Goal: Book appointment/travel/reservation

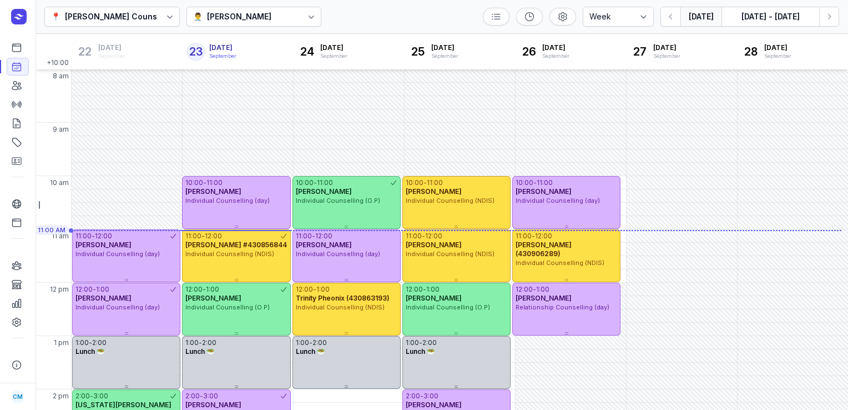
select select "week"
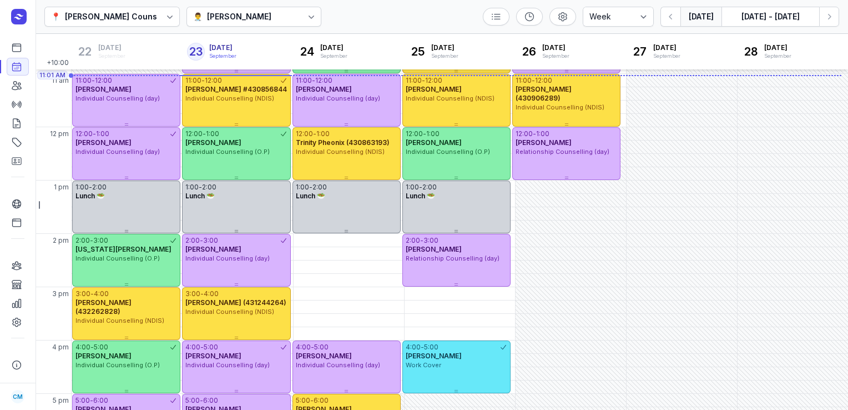
click at [687, 19] on button "[DATE]" at bounding box center [700, 17] width 41 height 20
click at [822, 22] on button "Next week" at bounding box center [829, 17] width 20 height 20
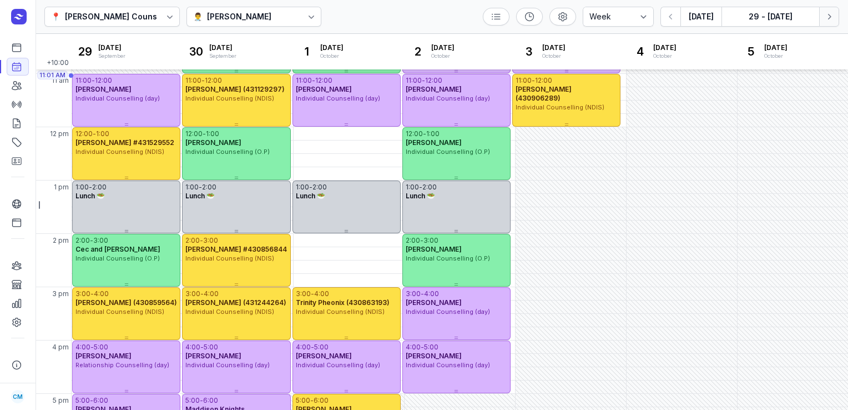
click at [822, 22] on button "Next week" at bounding box center [829, 17] width 20 height 20
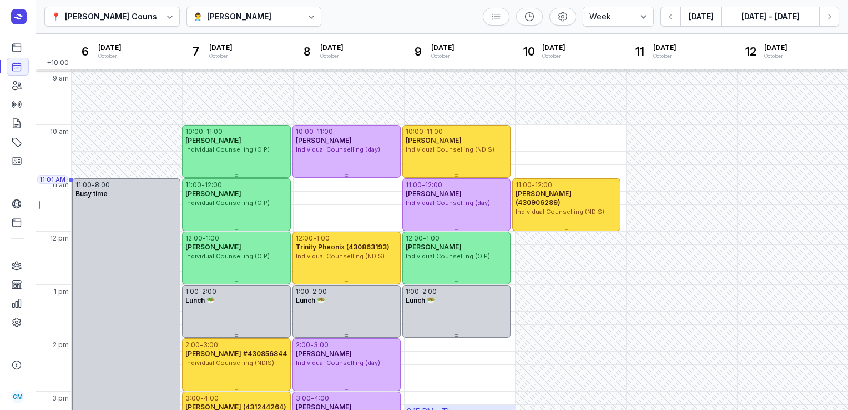
scroll to position [1, 0]
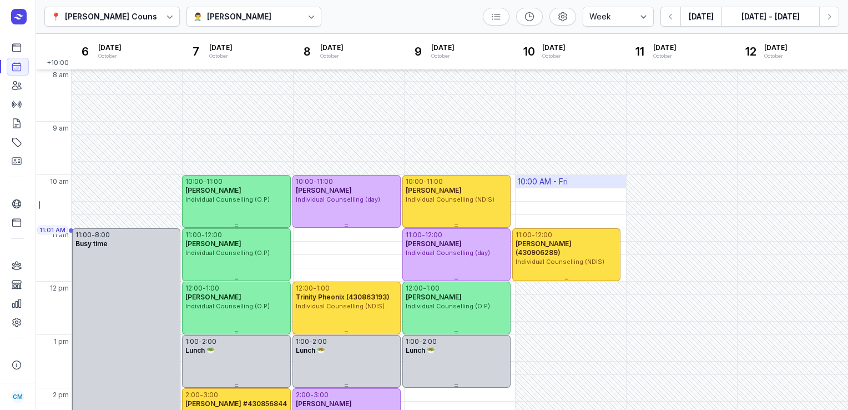
click at [529, 181] on div "10:00 AM - Fri" at bounding box center [543, 181] width 50 height 11
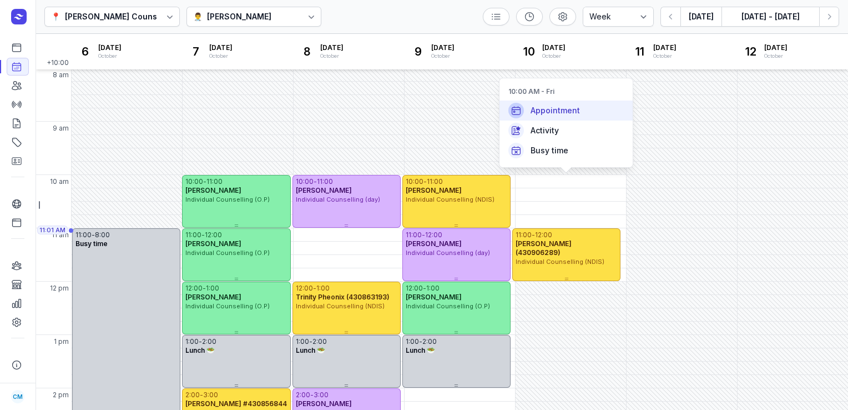
click at [536, 114] on span "Appointment" at bounding box center [555, 110] width 49 height 11
select select
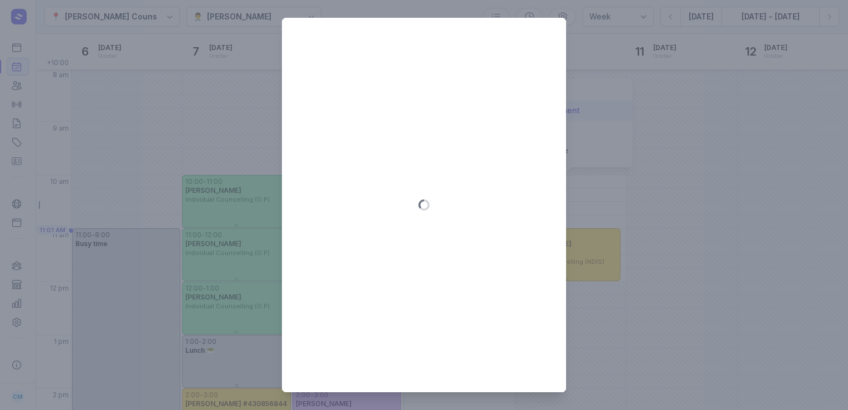
type input "[DATE]"
select select "10:00"
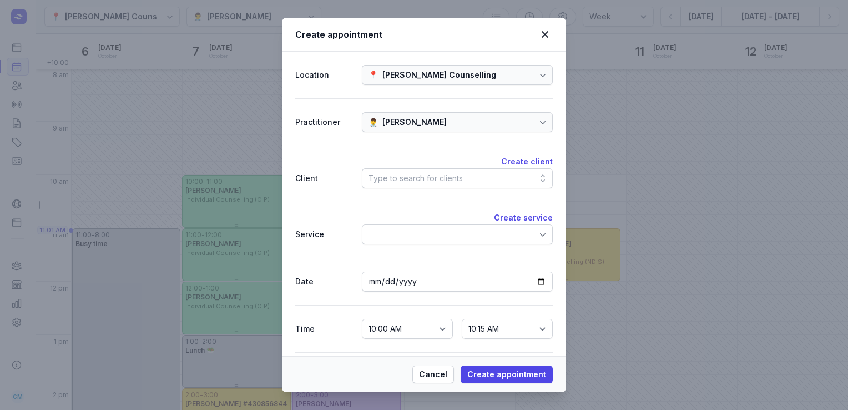
click at [424, 172] on div "Type to search for clients" at bounding box center [416, 177] width 94 height 13
type input "kare"
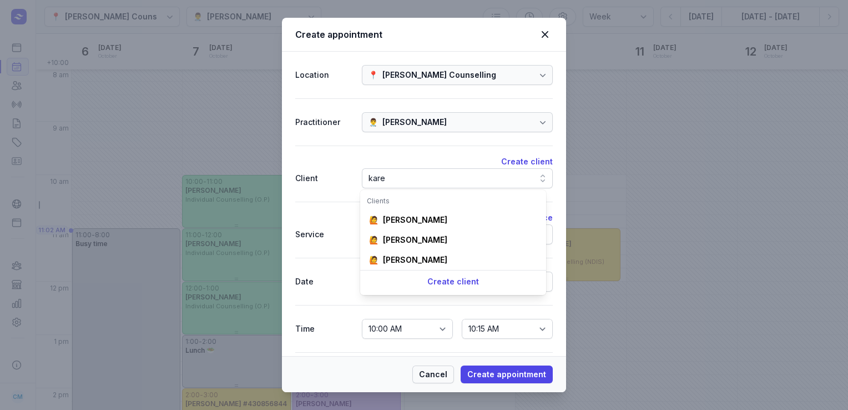
scroll to position [0, 0]
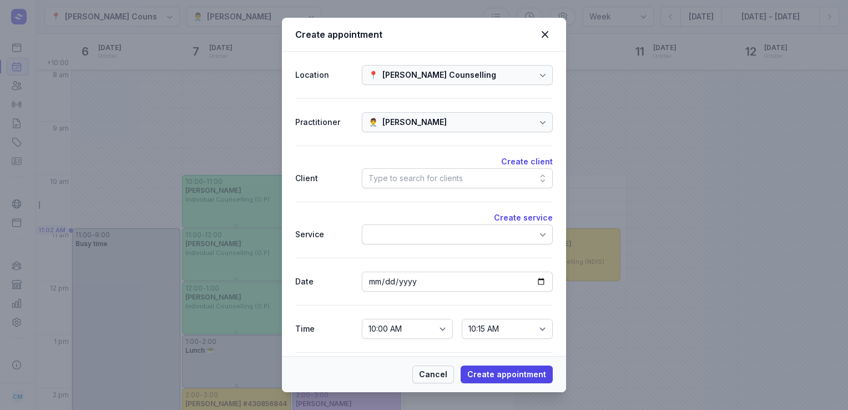
click at [435, 374] on span "Cancel" at bounding box center [433, 373] width 28 height 13
select select
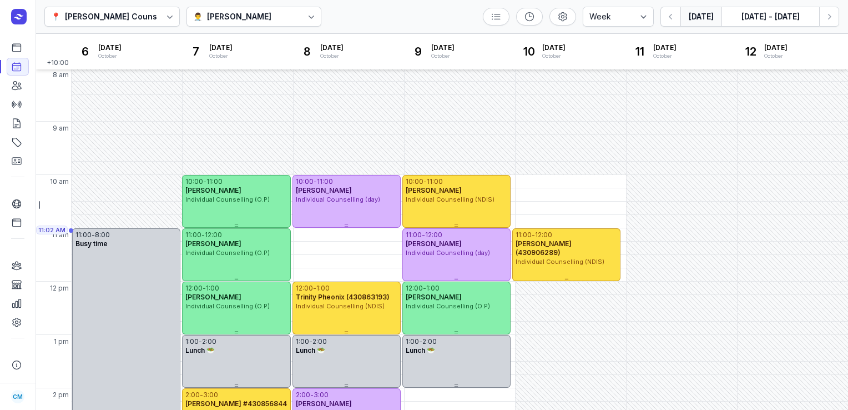
click at [699, 12] on button "[DATE]" at bounding box center [700, 17] width 41 height 20
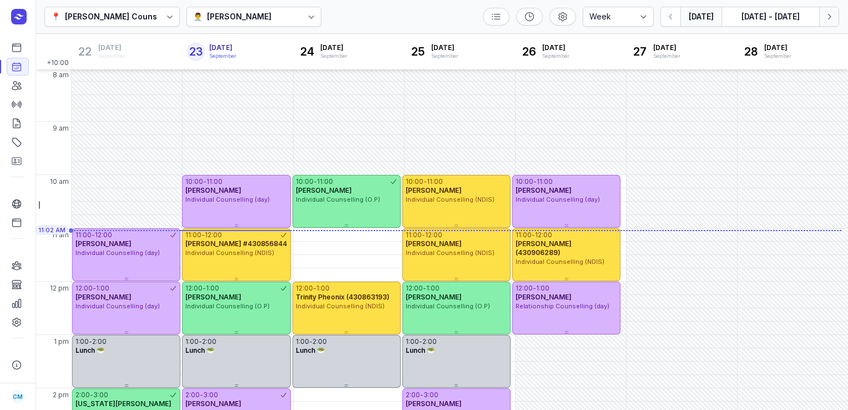
click at [826, 14] on icon "button" at bounding box center [829, 16] width 11 height 11
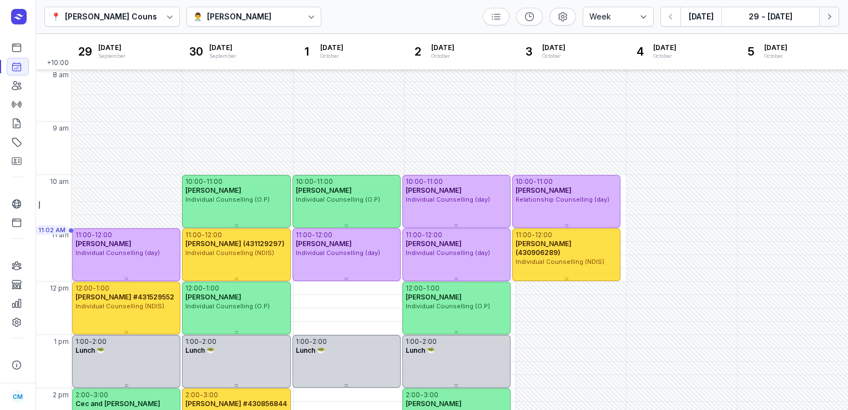
click at [826, 14] on icon "button" at bounding box center [829, 16] width 11 height 11
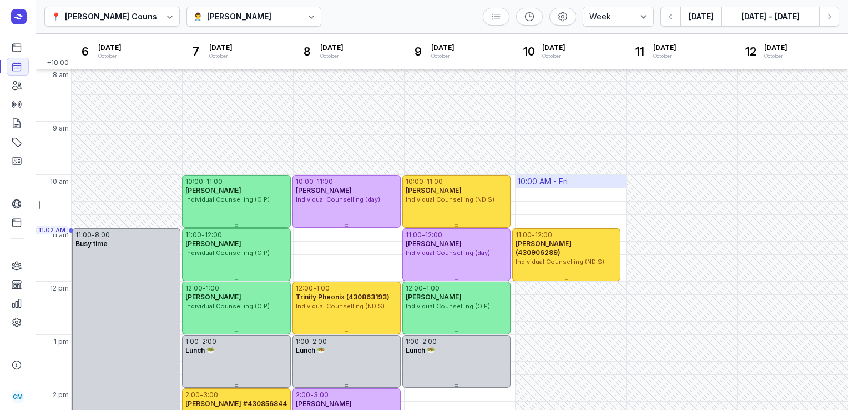
click at [589, 178] on div "10:00 AM - Fri" at bounding box center [571, 181] width 110 height 13
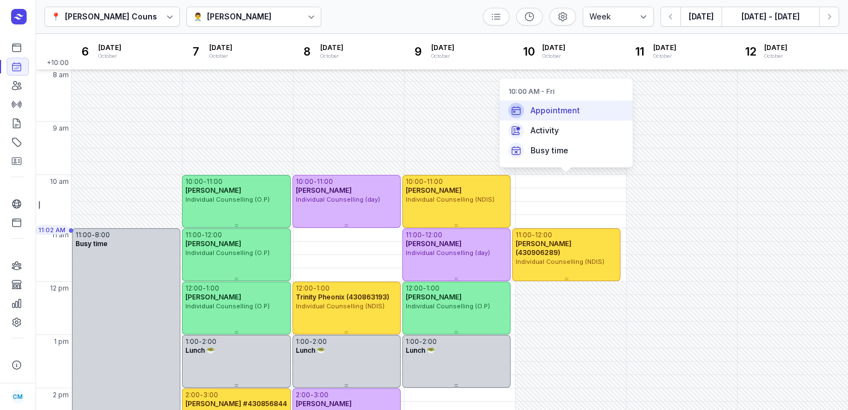
click at [579, 115] on div "Appointment" at bounding box center [566, 110] width 133 height 20
select select
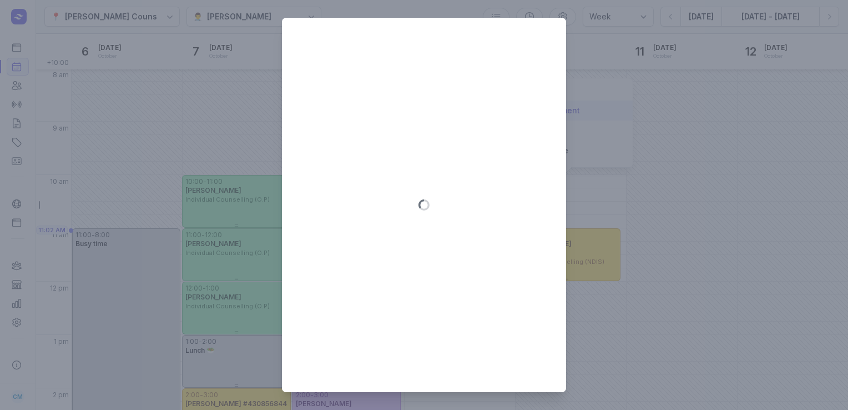
type input "[DATE]"
select select "10:00"
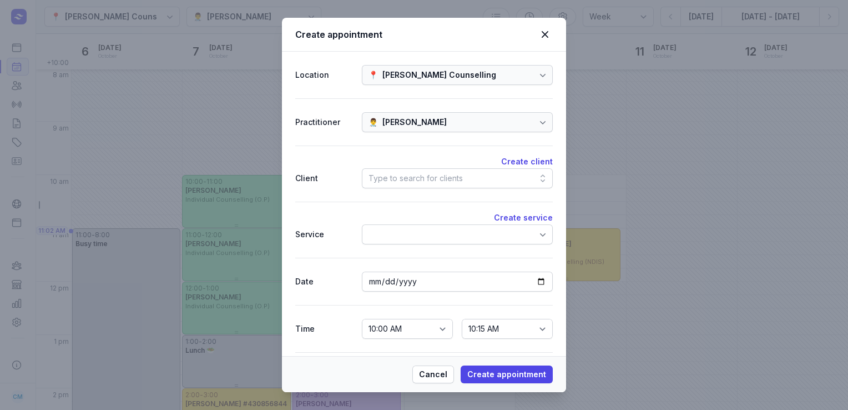
click at [436, 177] on div "Type to search for clients" at bounding box center [416, 177] width 94 height 13
type input "n"
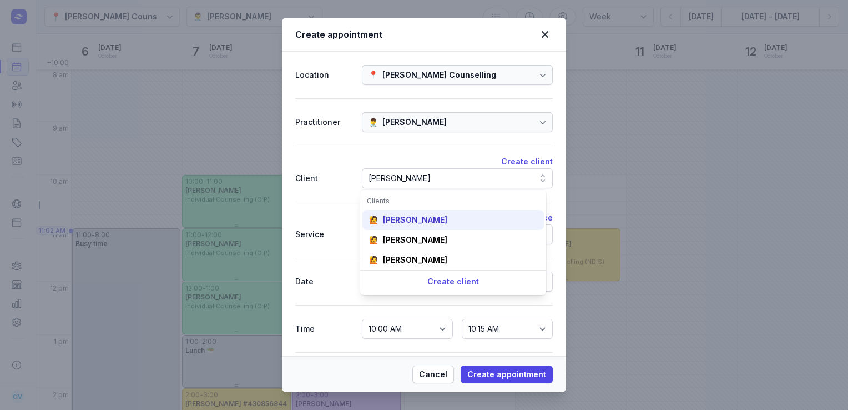
type input "[PERSON_NAME]"
click at [422, 218] on div "[PERSON_NAME]" at bounding box center [415, 219] width 64 height 11
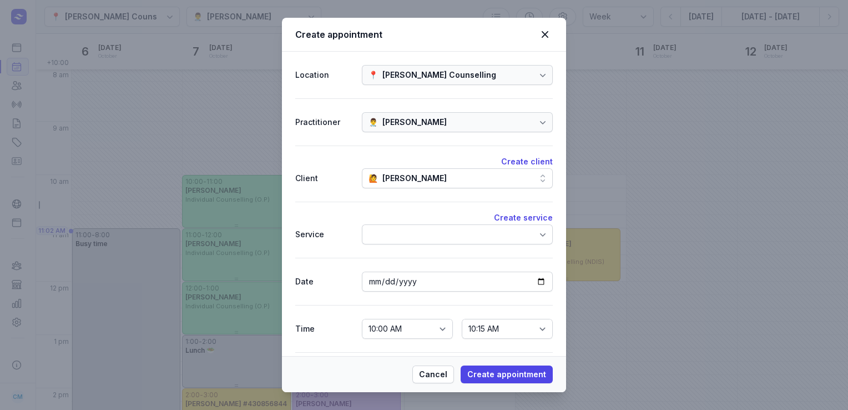
click at [400, 241] on div at bounding box center [457, 234] width 191 height 20
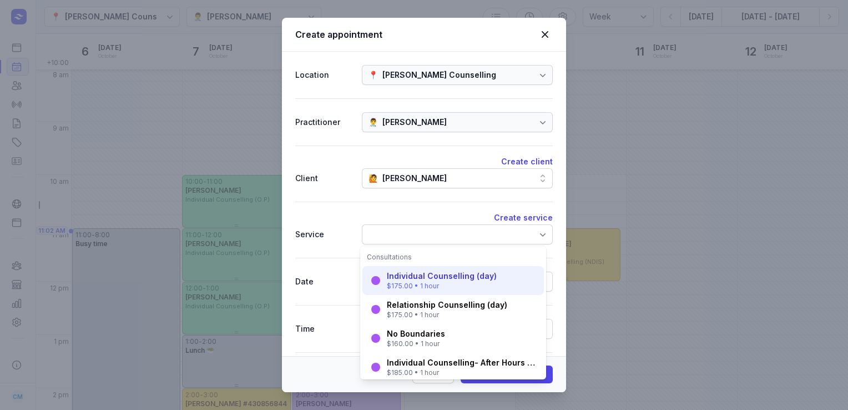
click at [401, 284] on div "$175.00 • 1 hour" at bounding box center [442, 285] width 110 height 9
select select "11:00"
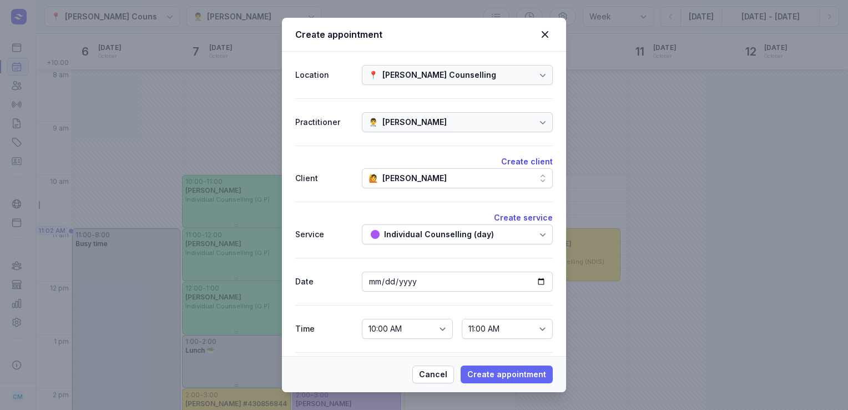
click at [508, 371] on span "Create appointment" at bounding box center [506, 373] width 79 height 13
select select
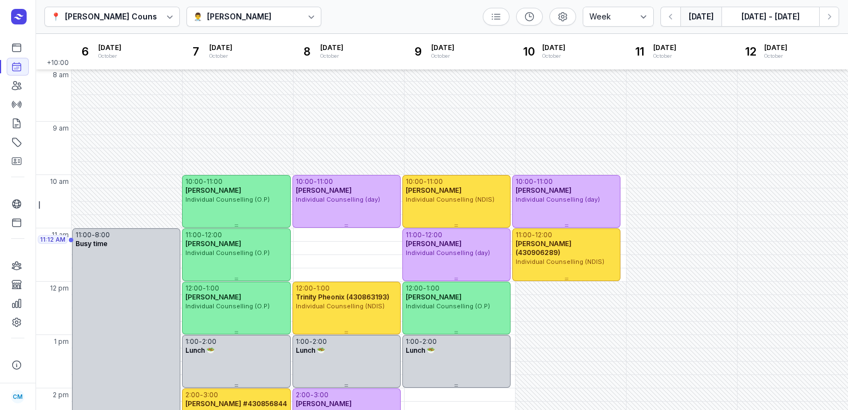
click at [695, 19] on button "[DATE]" at bounding box center [700, 17] width 41 height 20
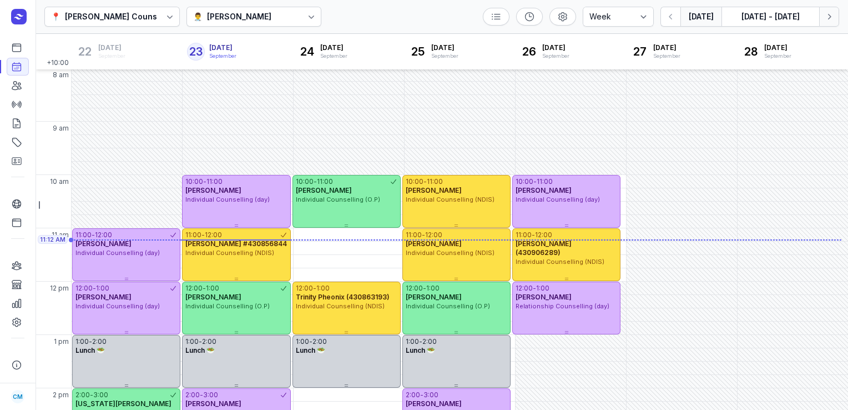
click at [830, 12] on icon "button" at bounding box center [829, 16] width 11 height 11
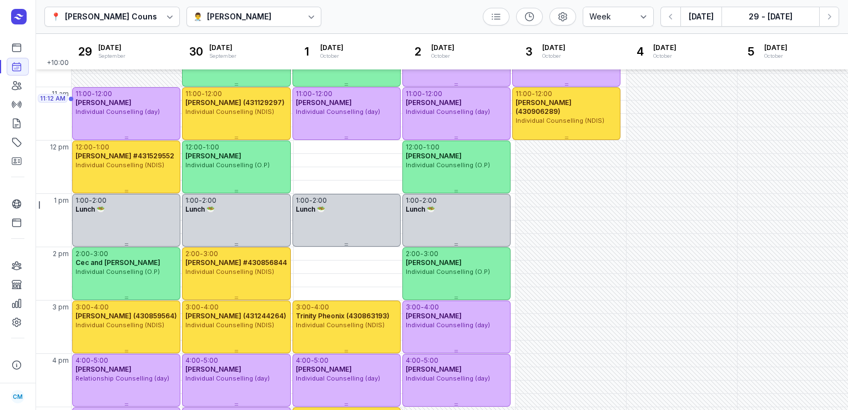
scroll to position [78, 0]
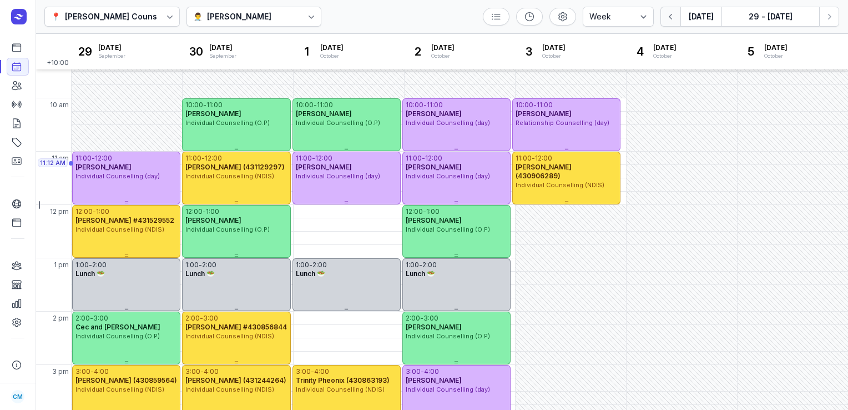
click at [677, 8] on button "button" at bounding box center [670, 17] width 20 height 20
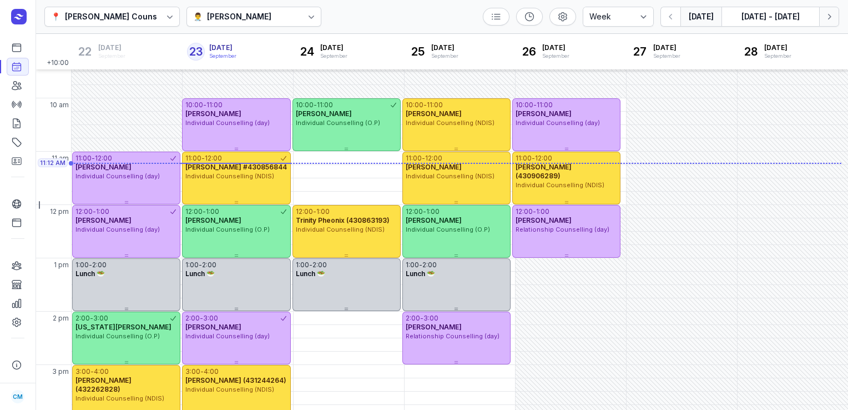
click at [821, 18] on button "Next week" at bounding box center [829, 17] width 20 height 20
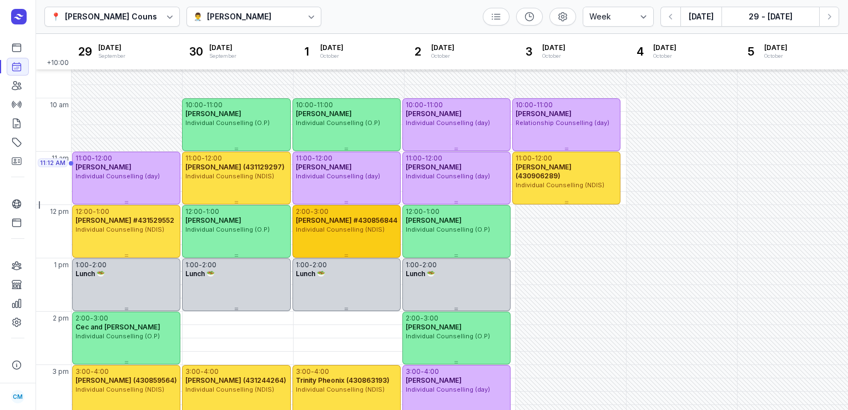
drag, startPoint x: 240, startPoint y: 327, endPoint x: 335, endPoint y: 231, distance: 135.8
click at [335, 231] on div "2:00 - 3:00 [PERSON_NAME] #430856844 Individual Counselling (NDIS)" at bounding box center [346, 219] width 108 height 29
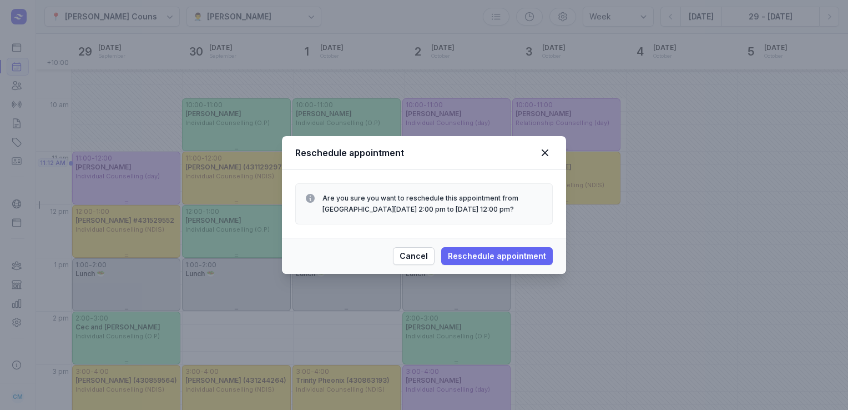
click at [480, 253] on span "Reschedule appointment" at bounding box center [497, 255] width 98 height 13
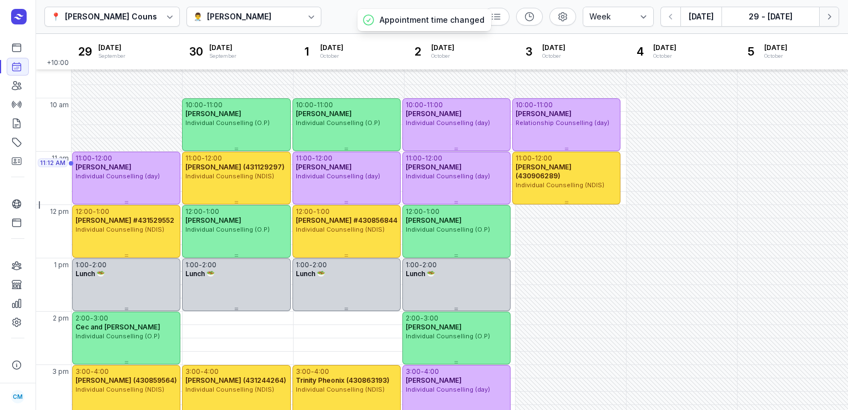
click at [829, 22] on icon "button" at bounding box center [829, 16] width 11 height 11
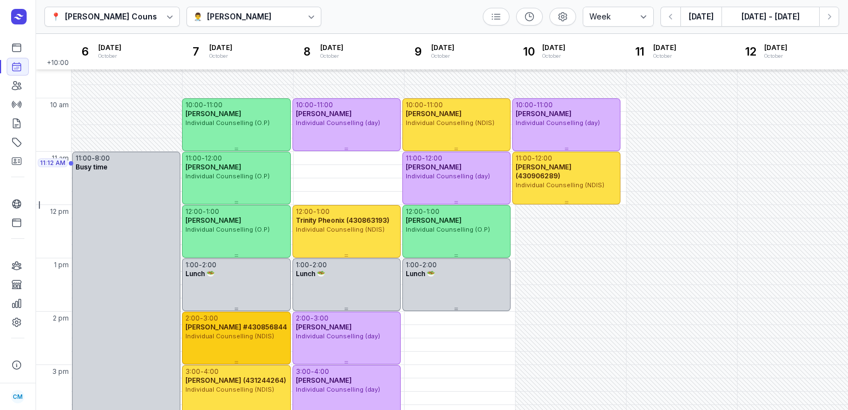
click at [220, 332] on span "Individual Counselling (NDIS)" at bounding box center [229, 336] width 89 height 8
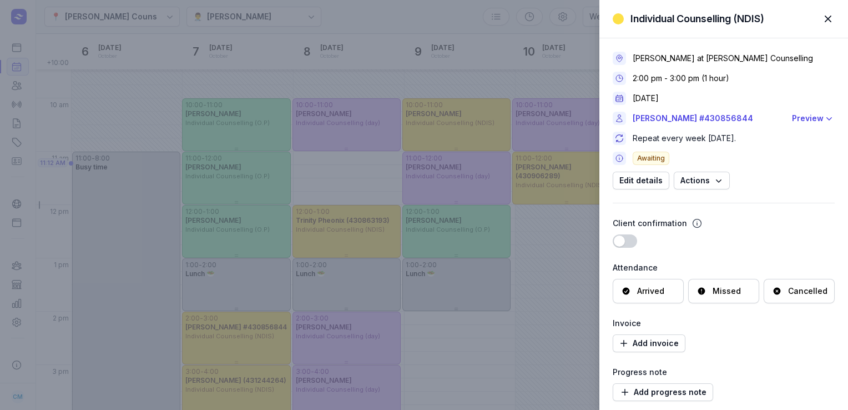
click at [800, 292] on div "Cancelled" at bounding box center [807, 290] width 39 height 11
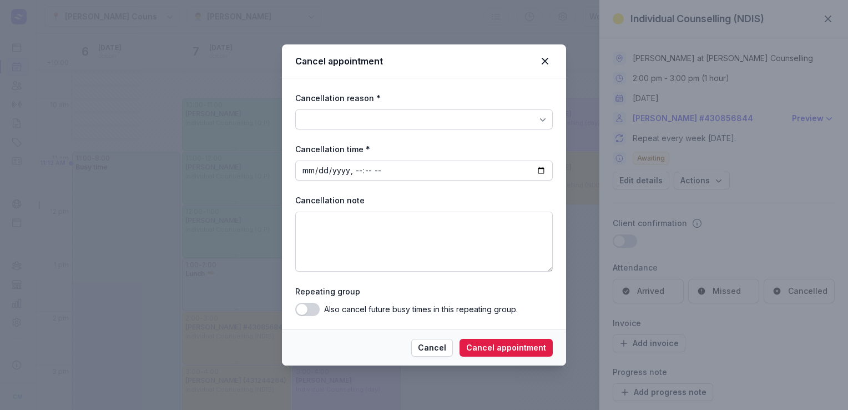
click at [512, 128] on div at bounding box center [424, 119] width 258 height 20
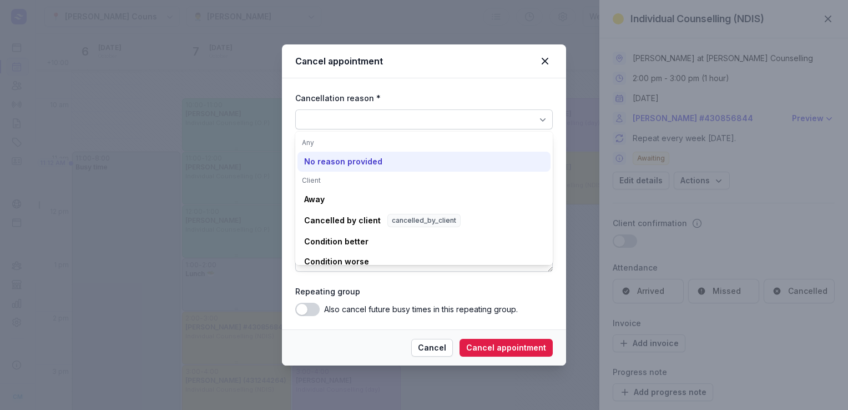
click at [341, 166] on div "No reason provided" at bounding box center [343, 161] width 78 height 11
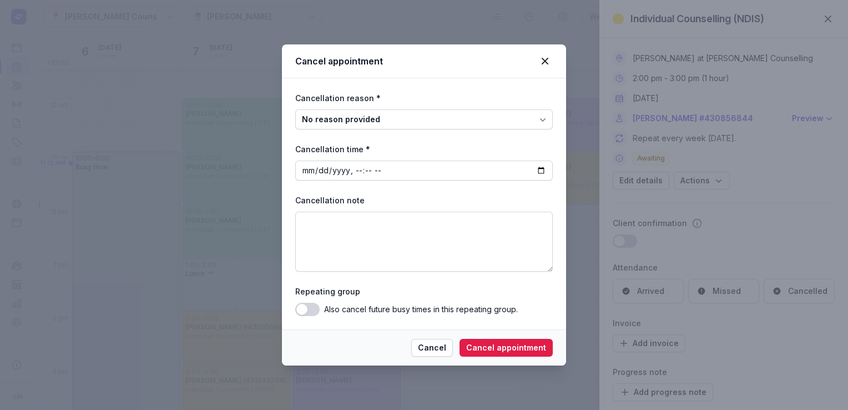
click at [311, 308] on button "Use setting" at bounding box center [307, 308] width 24 height 13
click at [522, 348] on span "Cancel appointment" at bounding box center [506, 347] width 80 height 13
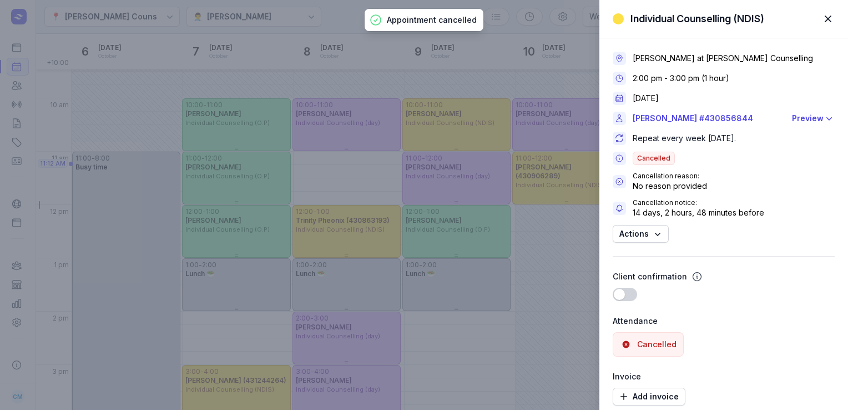
click at [835, 18] on span "button" at bounding box center [828, 19] width 24 height 24
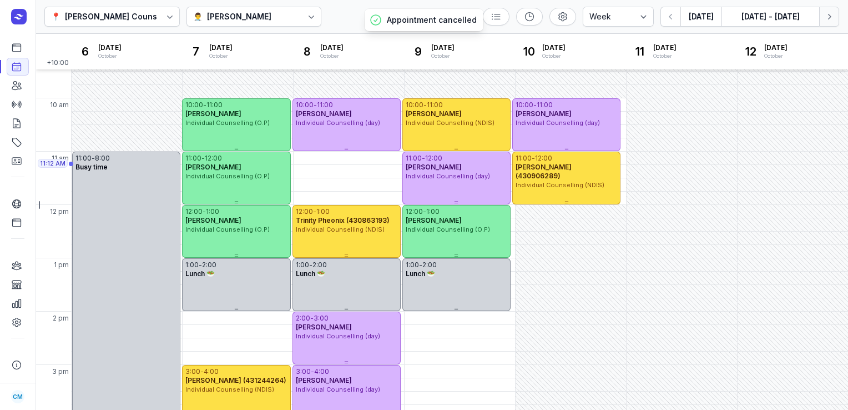
click at [832, 24] on button "Next week" at bounding box center [829, 17] width 20 height 20
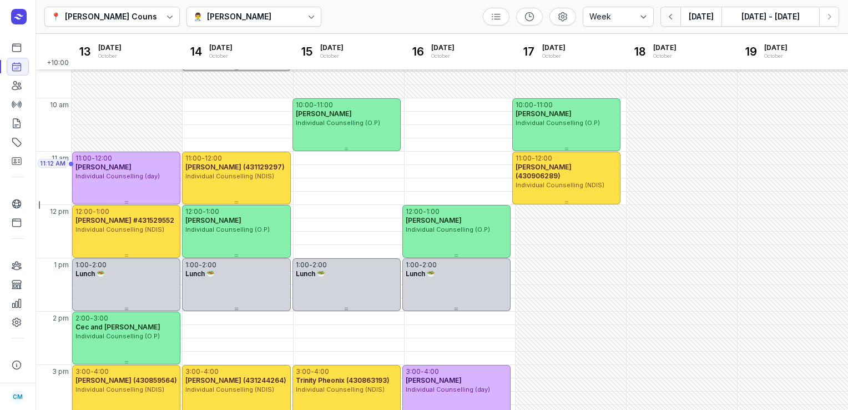
click at [669, 14] on icon "button" at bounding box center [670, 16] width 11 height 11
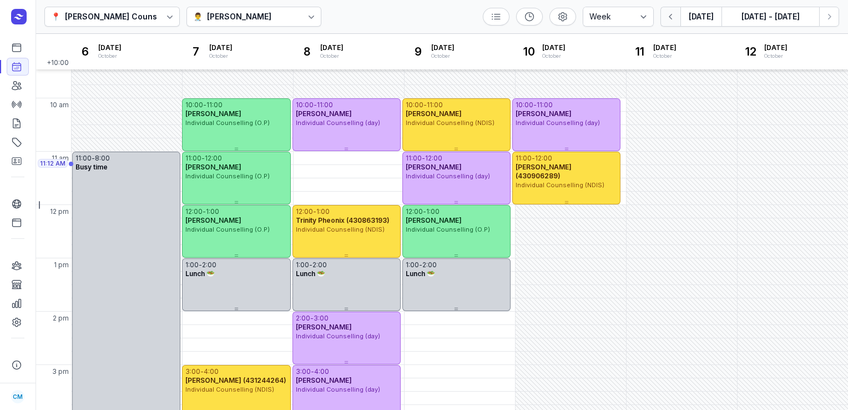
click at [669, 14] on icon "button" at bounding box center [670, 16] width 11 height 11
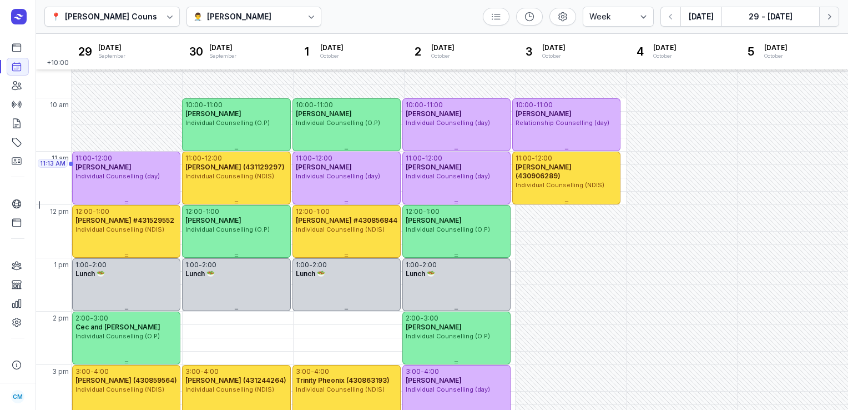
click at [834, 14] on icon "button" at bounding box center [829, 16] width 11 height 11
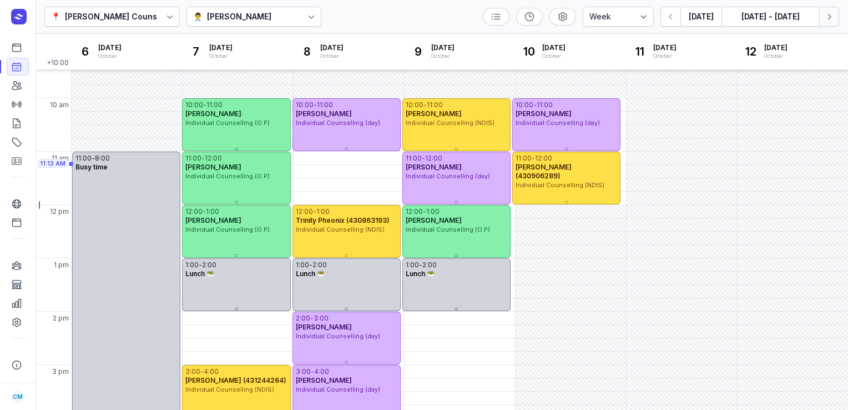
click at [834, 14] on icon "button" at bounding box center [829, 16] width 11 height 11
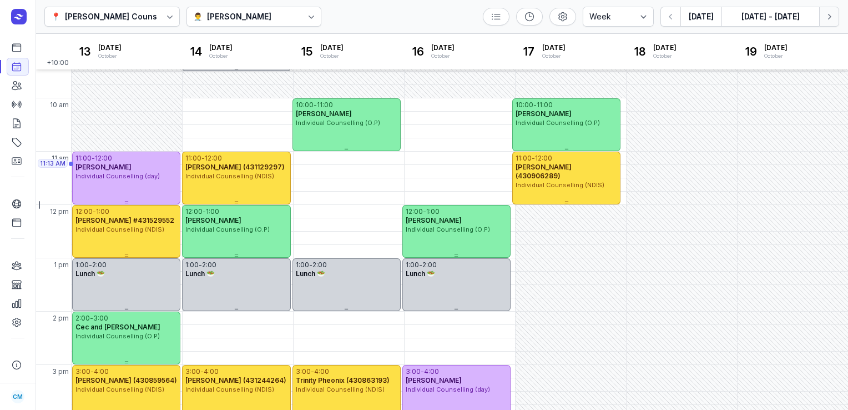
click at [829, 17] on icon "button" at bounding box center [829, 16] width 11 height 11
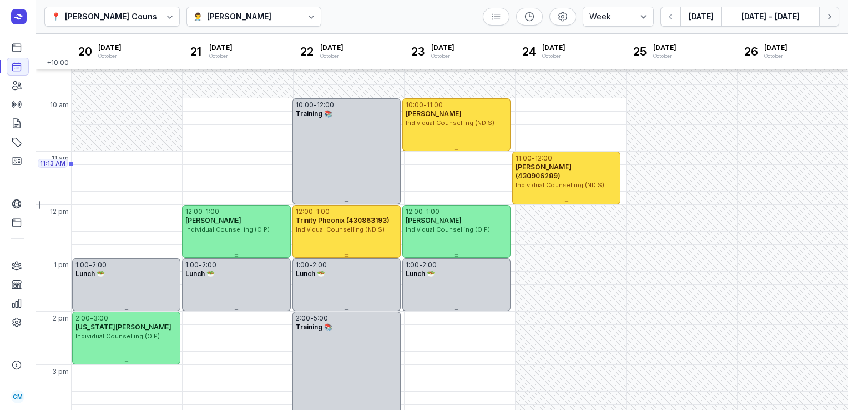
click at [829, 17] on icon "button" at bounding box center [829, 16] width 11 height 11
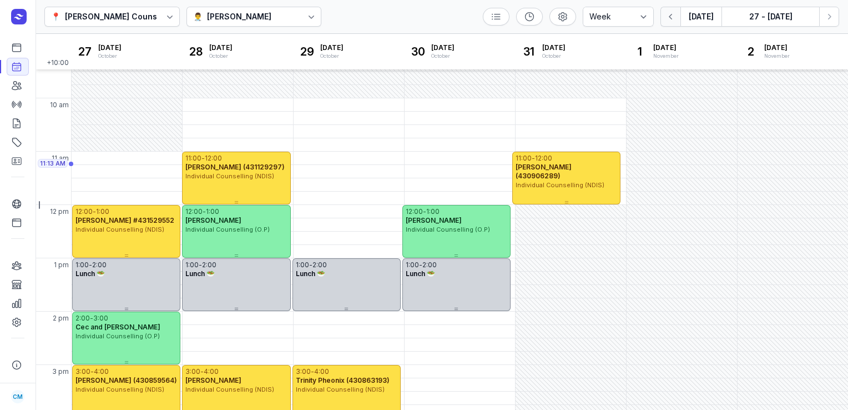
click at [673, 21] on icon "button" at bounding box center [670, 16] width 11 height 11
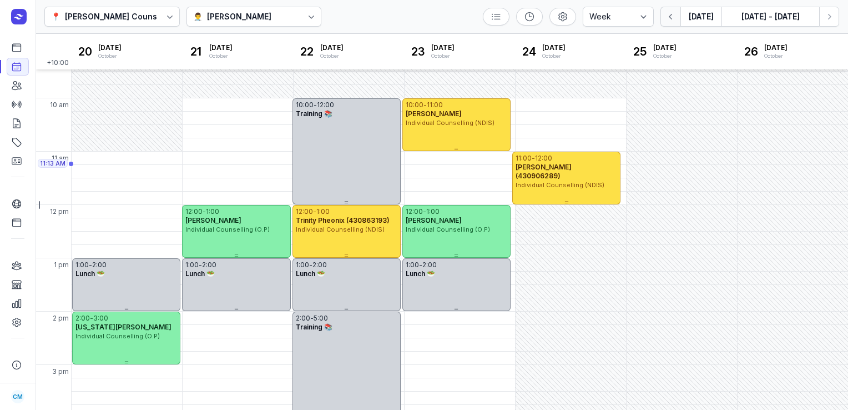
click at [673, 21] on icon "button" at bounding box center [670, 16] width 11 height 11
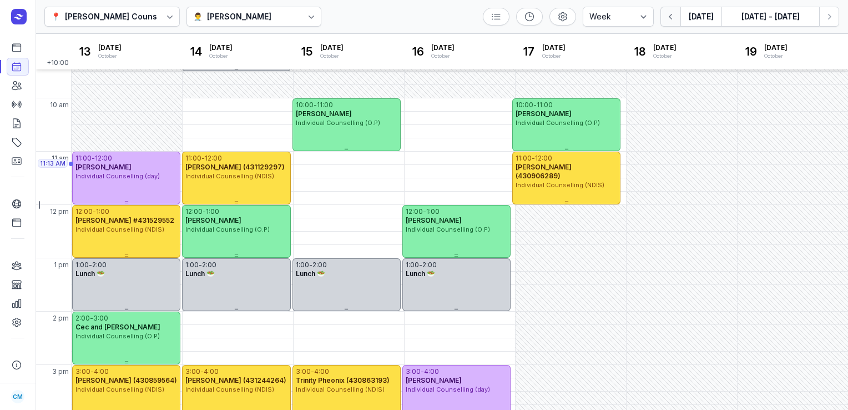
click at [673, 21] on icon "button" at bounding box center [670, 16] width 11 height 11
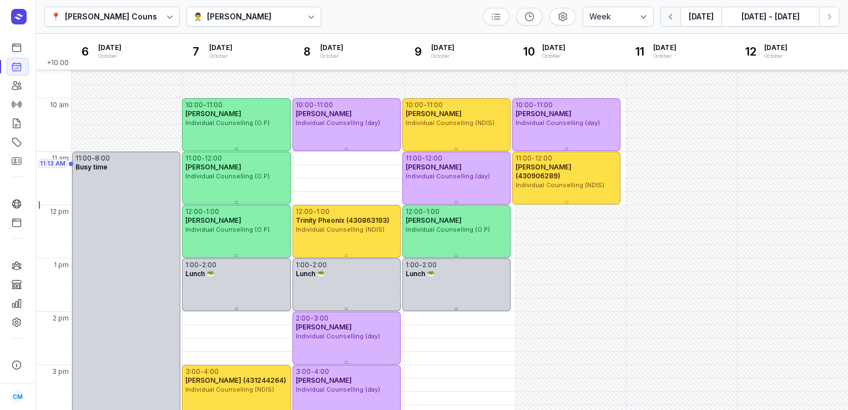
click at [673, 21] on icon "button" at bounding box center [670, 16] width 11 height 11
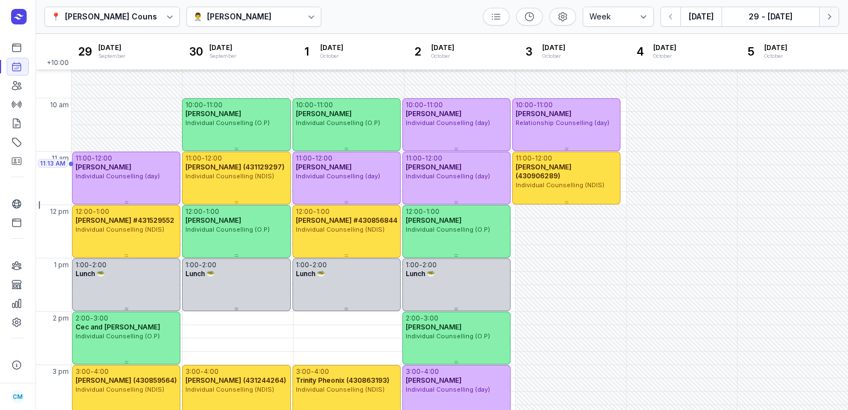
click at [833, 17] on icon "button" at bounding box center [829, 16] width 11 height 11
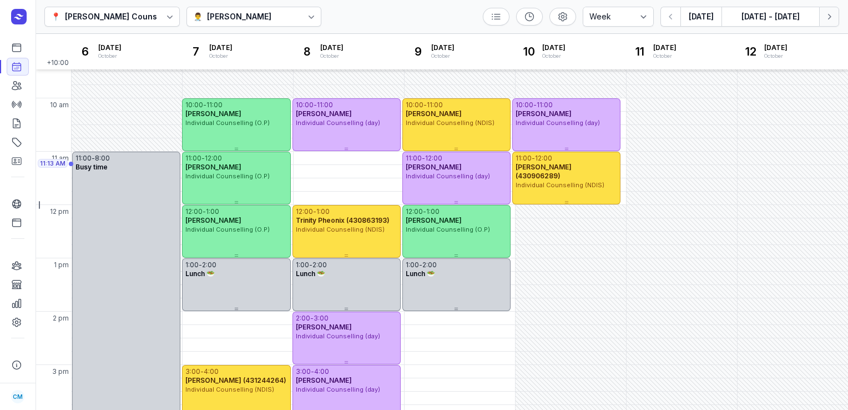
click at [833, 17] on icon "button" at bounding box center [829, 16] width 11 height 11
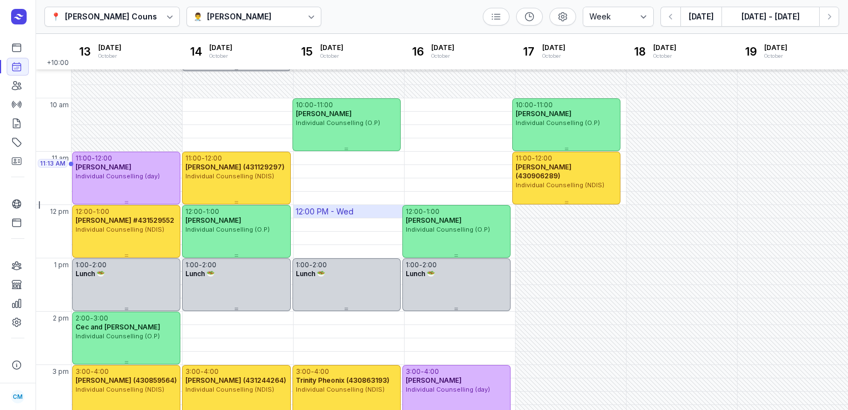
click at [361, 214] on div "12:00 PM - Wed" at bounding box center [349, 211] width 110 height 13
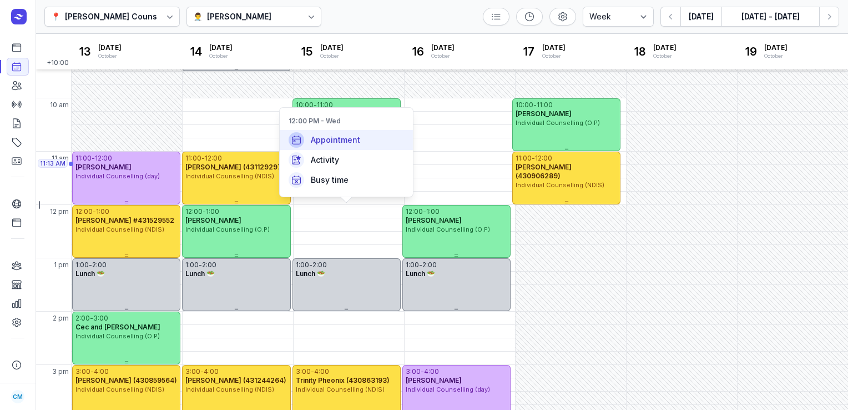
click at [362, 143] on div "Appointment" at bounding box center [346, 140] width 133 height 20
select select
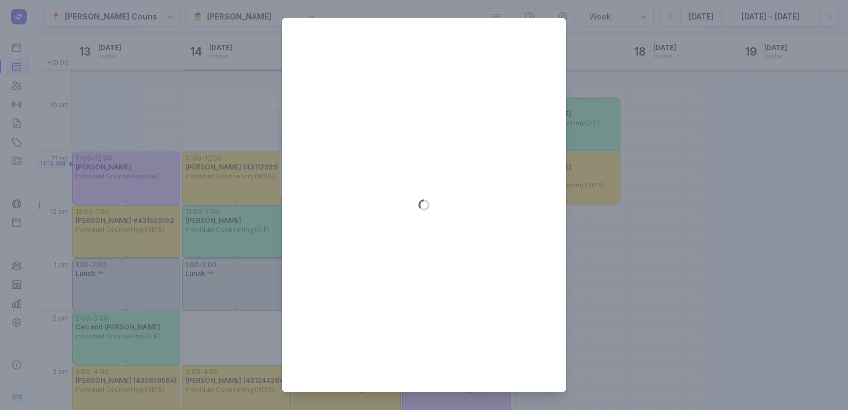
type input "[DATE]"
select select "12:00"
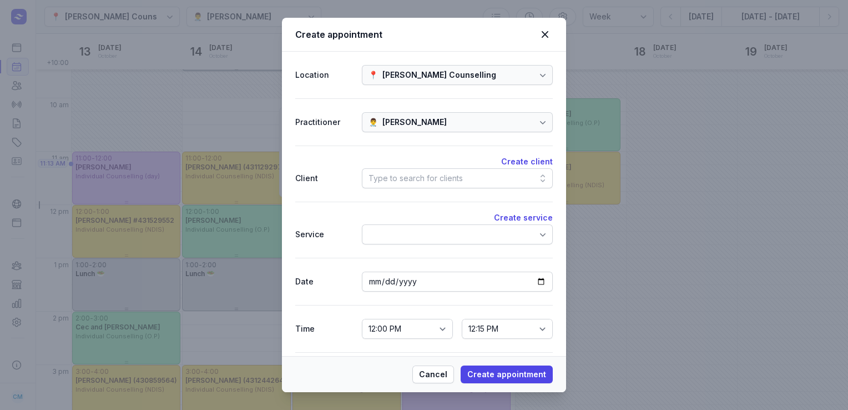
click at [406, 176] on div "Type to search for clients" at bounding box center [416, 177] width 94 height 13
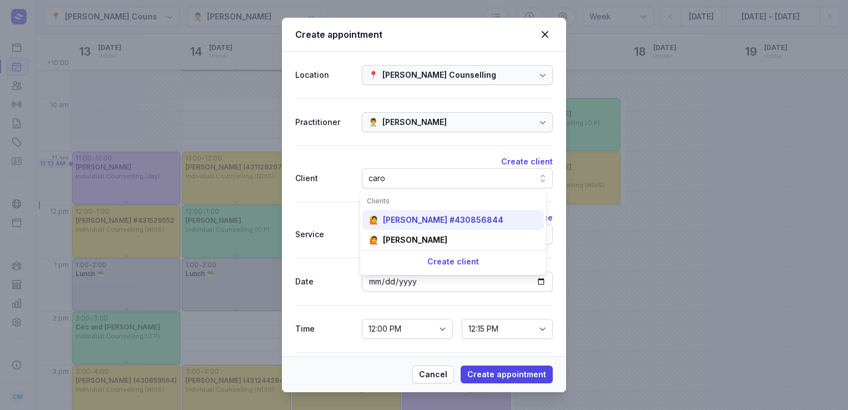
type input "caro"
click at [406, 215] on div "[PERSON_NAME] #430856844" at bounding box center [443, 219] width 120 height 11
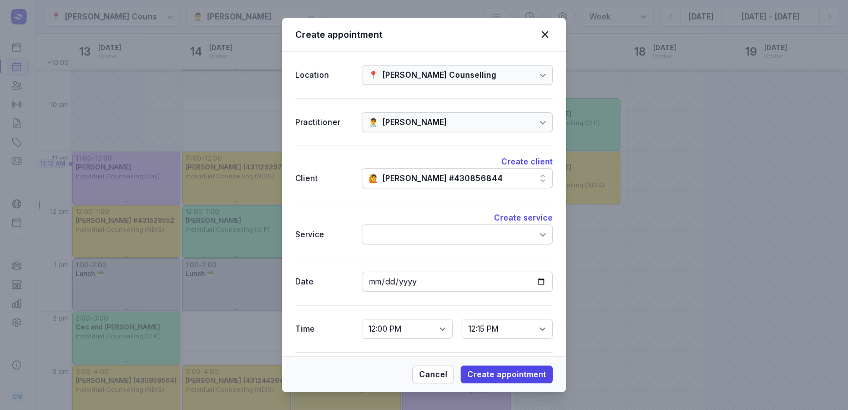
click at [400, 226] on div at bounding box center [457, 234] width 191 height 20
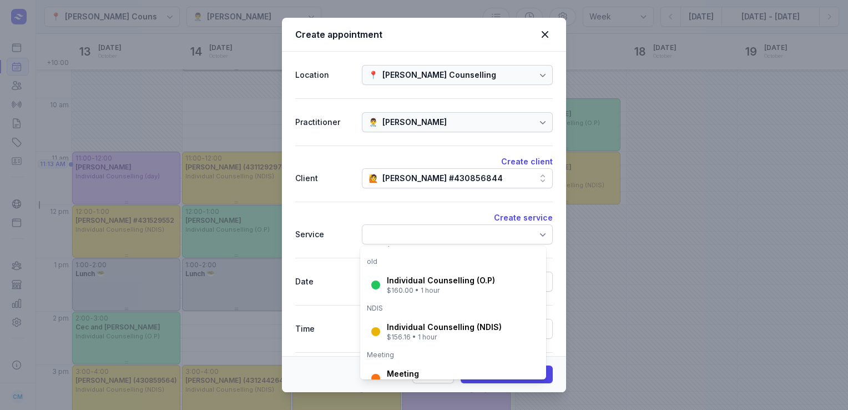
scroll to position [213, 0]
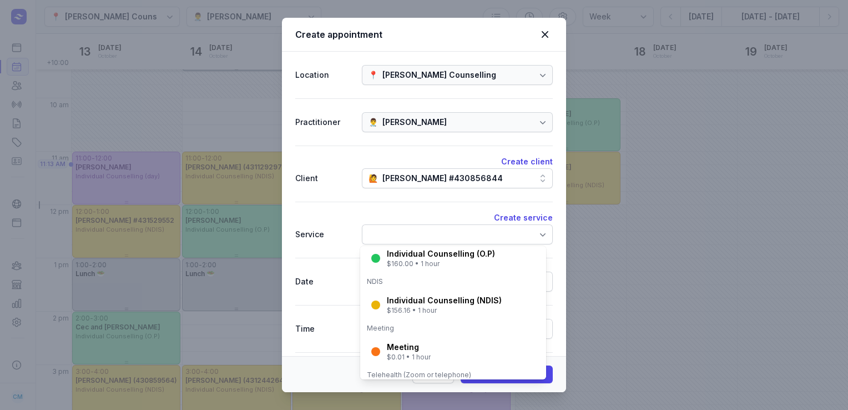
click at [414, 316] on div "Individual Counselling (NDIS) $156.16 • 1 hour" at bounding box center [452, 304] width 181 height 29
select select "13:00"
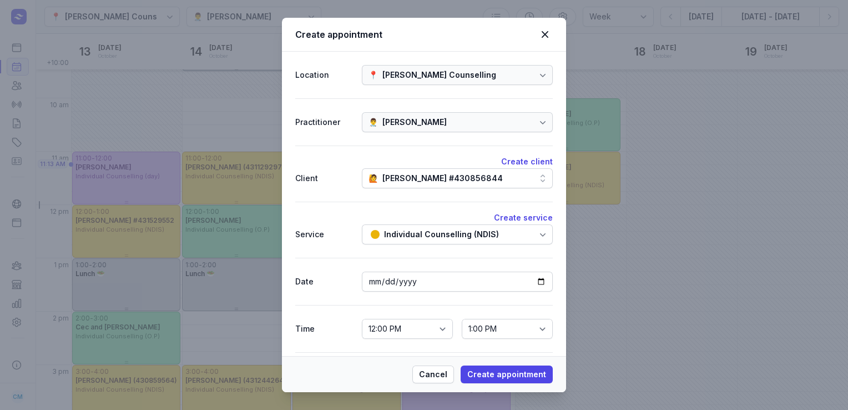
scroll to position [38, 0]
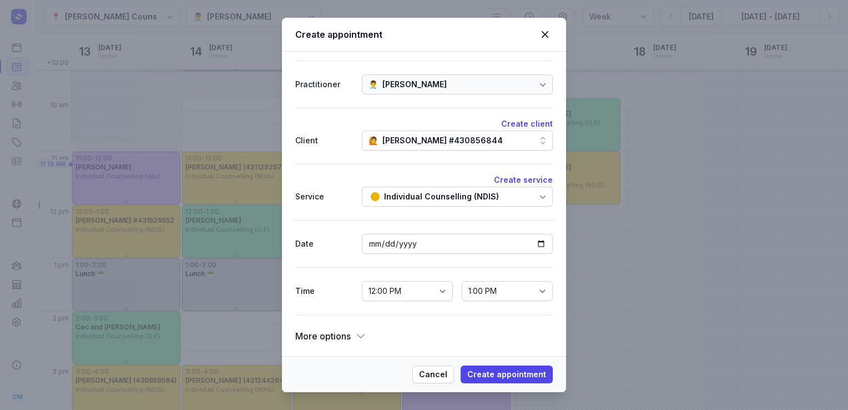
click at [338, 339] on span "More options" at bounding box center [323, 336] width 56 height 16
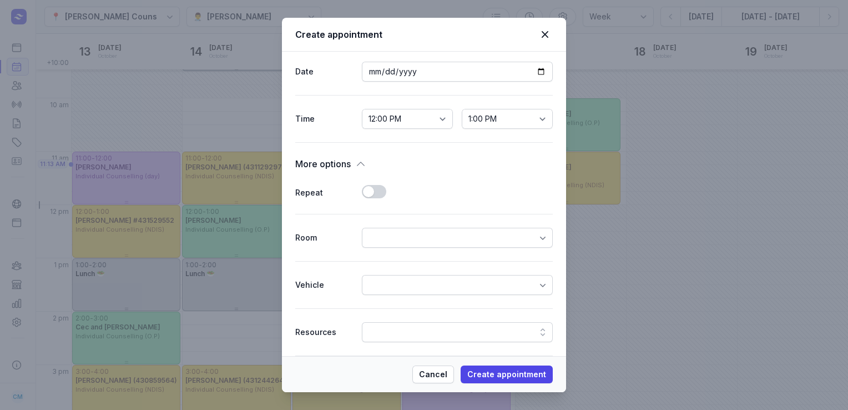
scroll to position [215, 0]
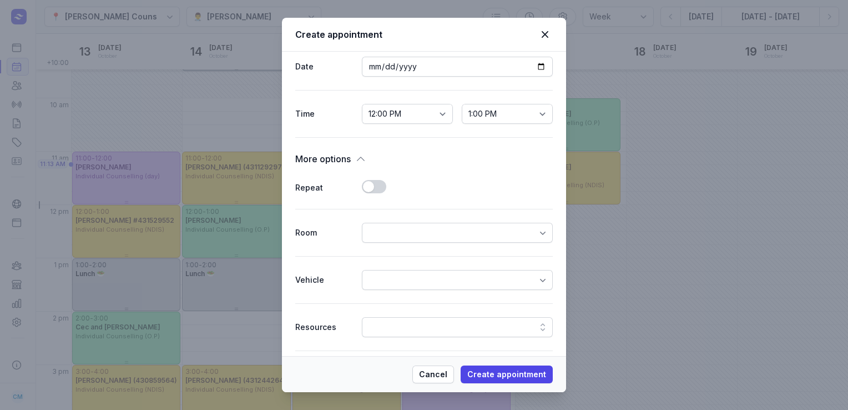
click at [375, 189] on button "Use setting" at bounding box center [374, 186] width 24 height 13
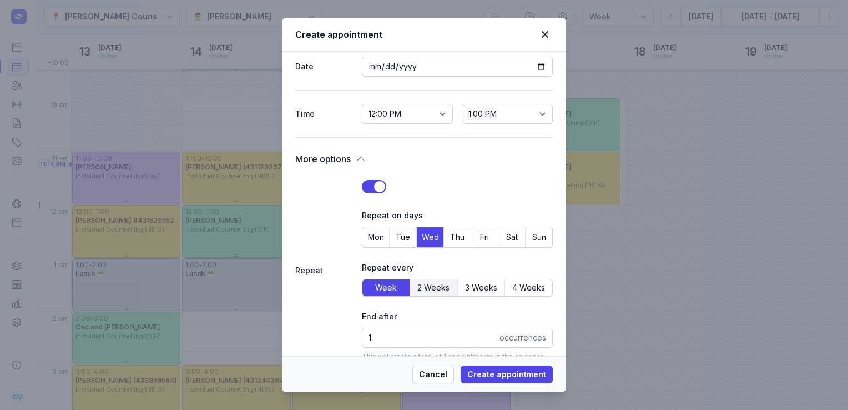
click at [430, 289] on span "2 Weeks" at bounding box center [433, 287] width 32 height 12
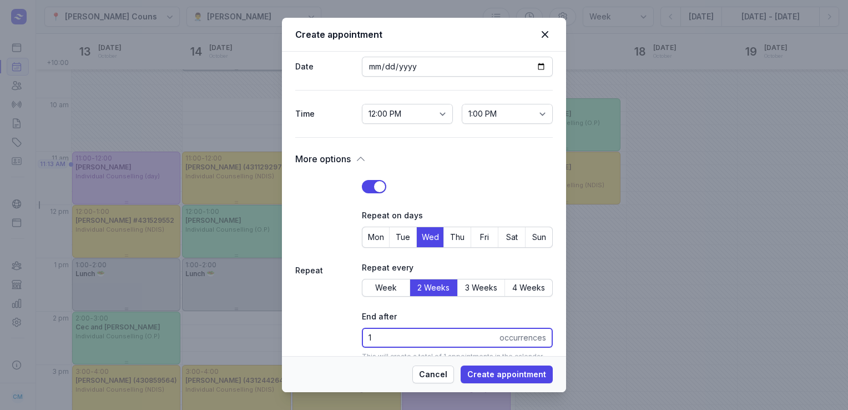
click at [376, 343] on input "1" at bounding box center [457, 337] width 191 height 20
type input "50"
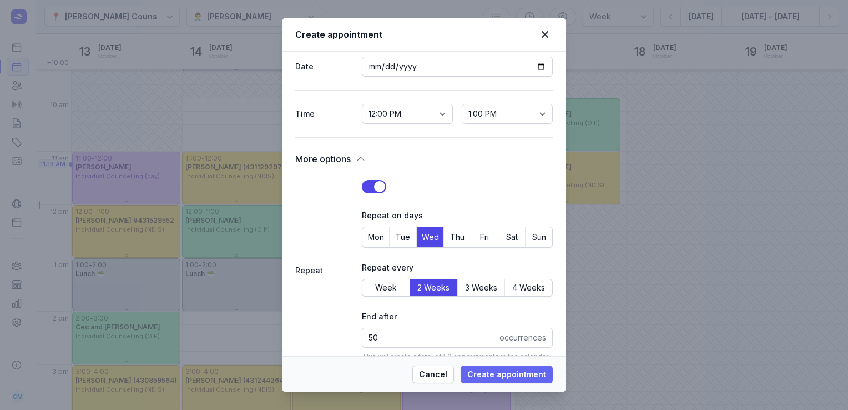
click at [513, 379] on span "Create appointment" at bounding box center [506, 373] width 79 height 13
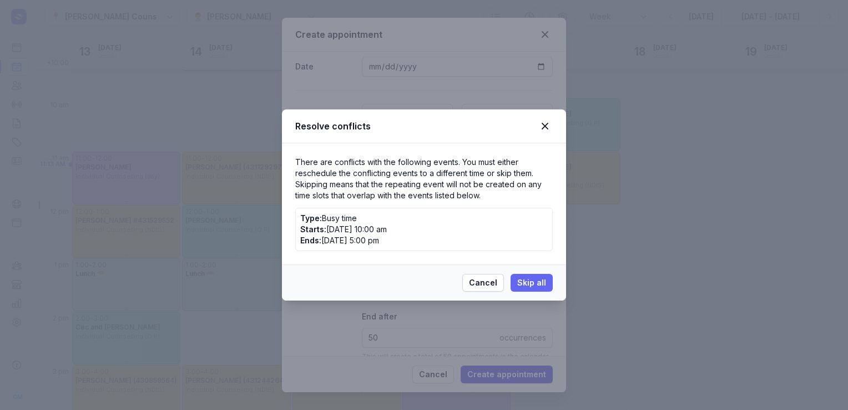
click at [533, 286] on span "Skip all" at bounding box center [531, 282] width 29 height 13
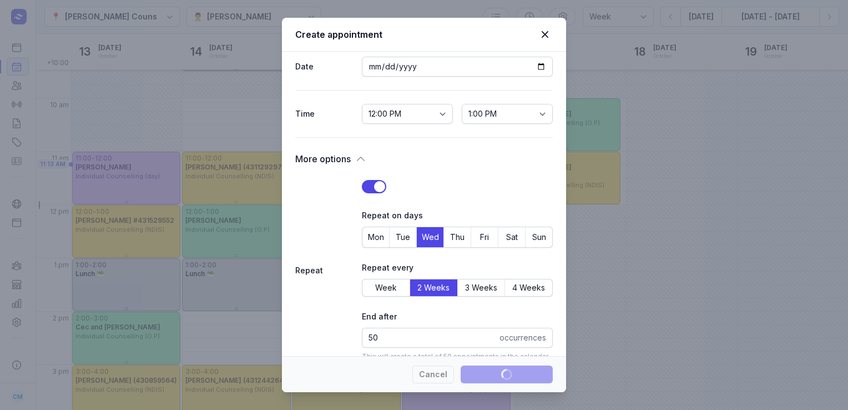
select select
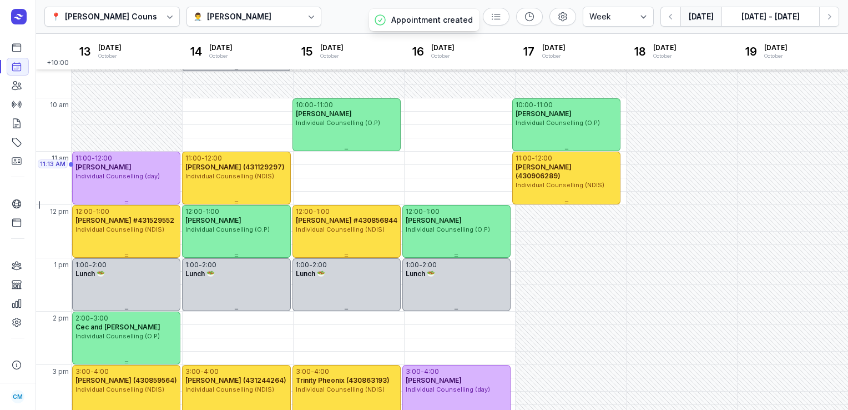
click at [700, 24] on button "[DATE]" at bounding box center [700, 17] width 41 height 20
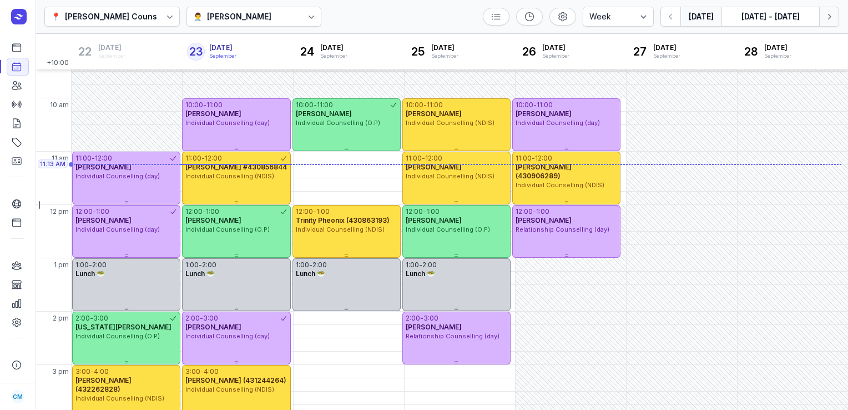
click at [830, 13] on icon "button" at bounding box center [829, 16] width 11 height 11
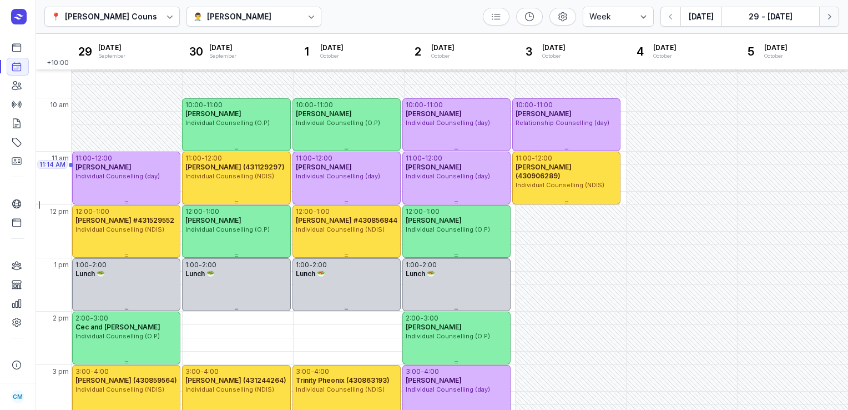
click at [826, 21] on icon "button" at bounding box center [829, 16] width 11 height 11
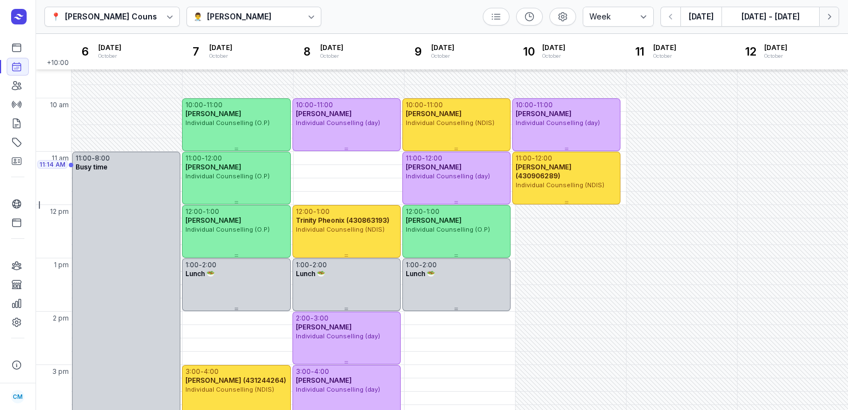
click at [826, 21] on icon "button" at bounding box center [829, 16] width 11 height 11
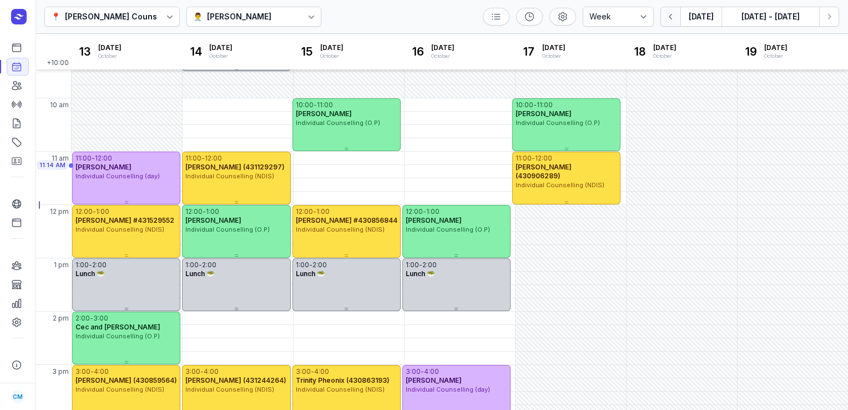
click at [679, 17] on button "button" at bounding box center [670, 17] width 20 height 20
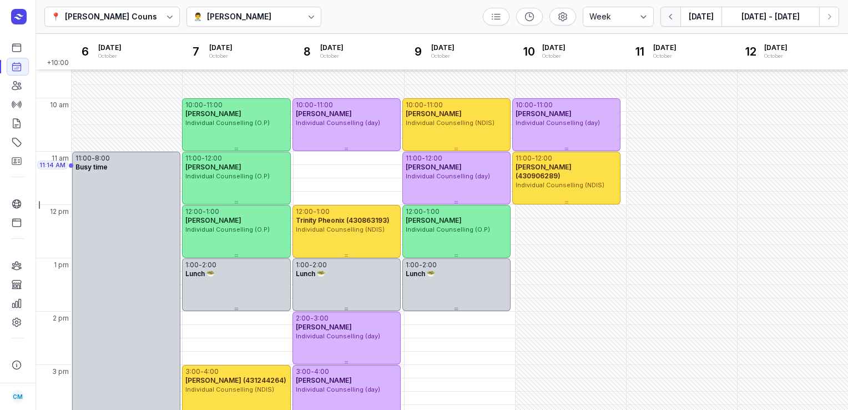
click at [679, 17] on button "button" at bounding box center [670, 17] width 20 height 20
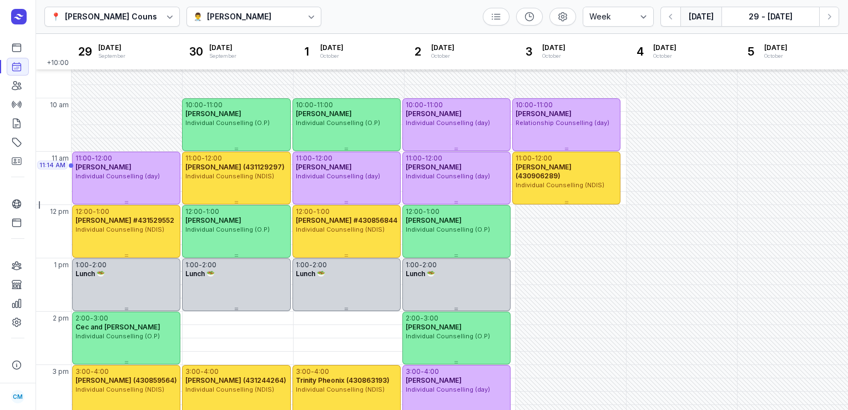
click at [701, 24] on button "[DATE]" at bounding box center [700, 17] width 41 height 20
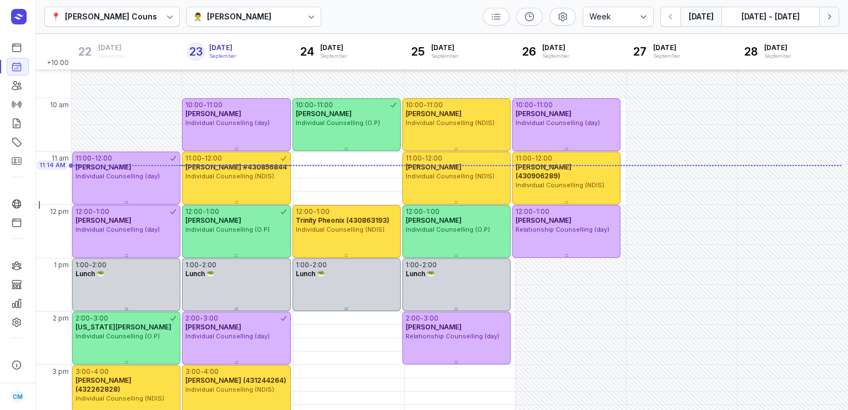
click at [836, 18] on button "Next week" at bounding box center [829, 17] width 20 height 20
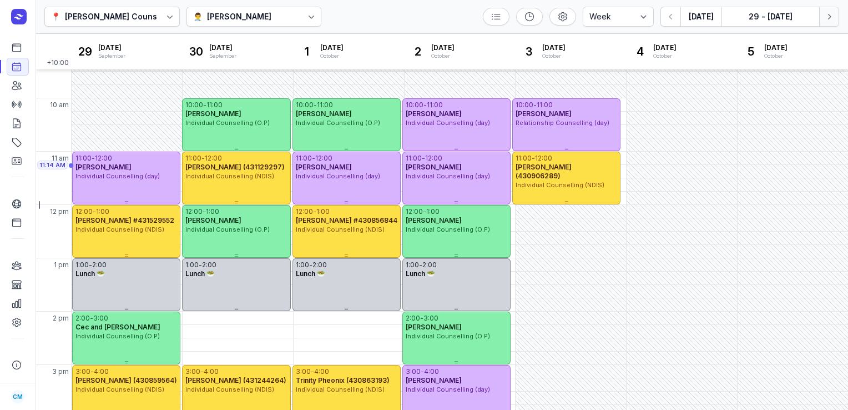
click at [836, 18] on button "Next week" at bounding box center [829, 17] width 20 height 20
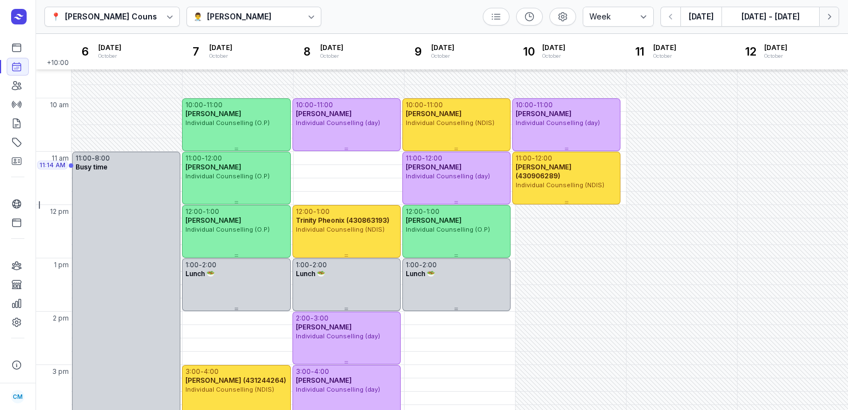
click at [836, 18] on button "Next week" at bounding box center [829, 17] width 20 height 20
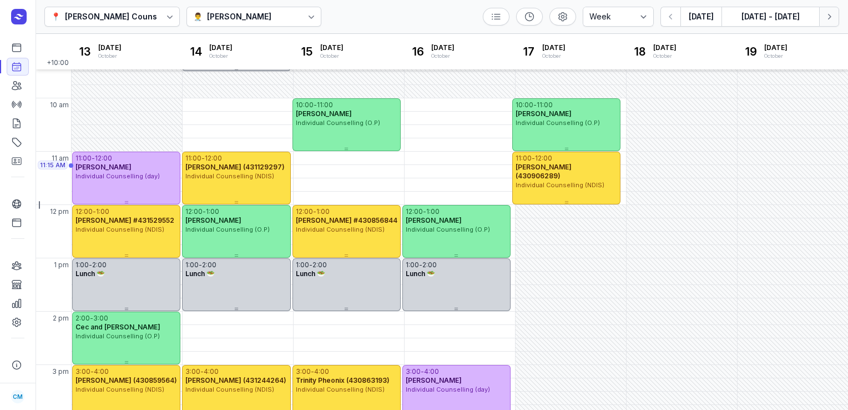
click at [836, 18] on button "Next week" at bounding box center [829, 17] width 20 height 20
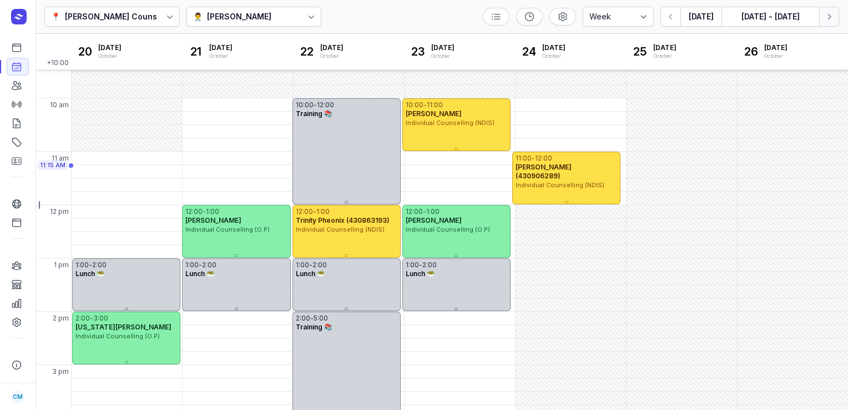
click at [836, 18] on button "Next week" at bounding box center [829, 17] width 20 height 20
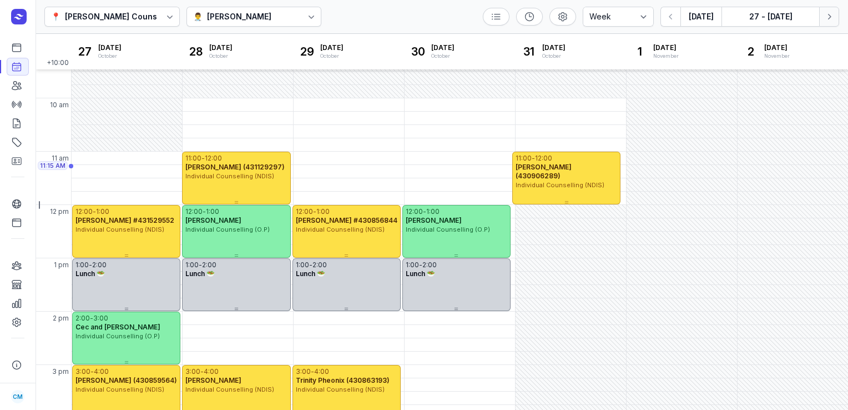
click at [836, 18] on button "Next week" at bounding box center [829, 17] width 20 height 20
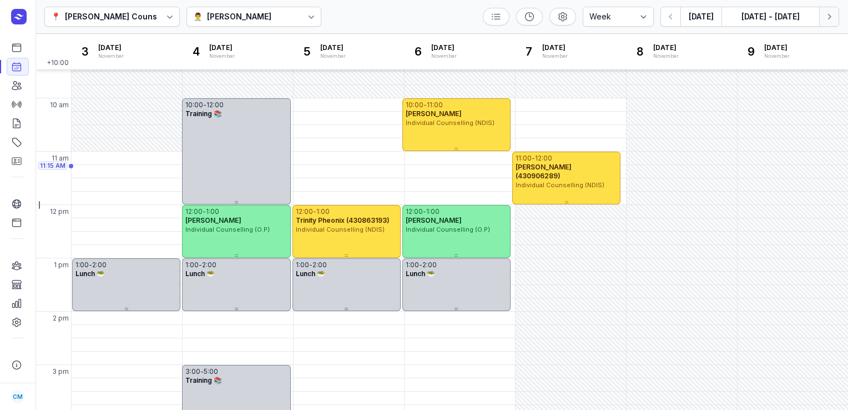
click at [836, 18] on button "Next week" at bounding box center [829, 17] width 20 height 20
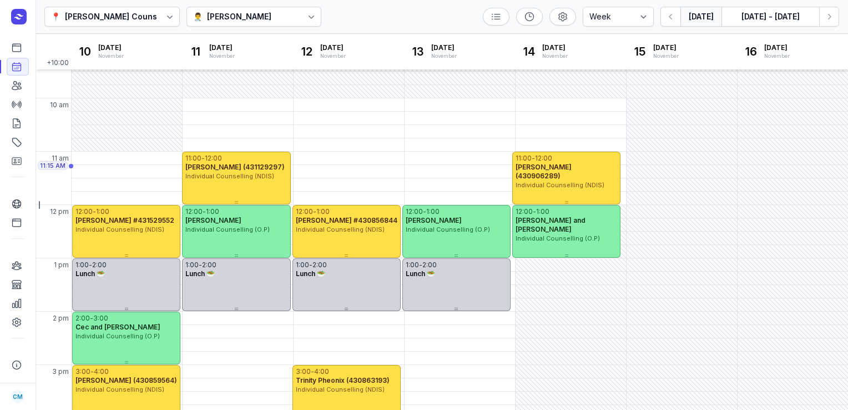
click at [698, 21] on button "[DATE]" at bounding box center [700, 17] width 41 height 20
